Goal: Complete application form

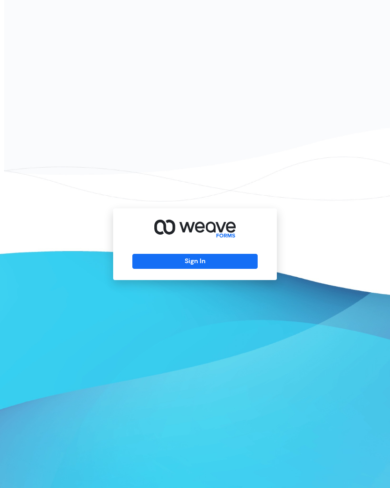
click at [209, 269] on button "Sign In" at bounding box center [194, 261] width 125 height 15
